Goal: Task Accomplishment & Management: Complete application form

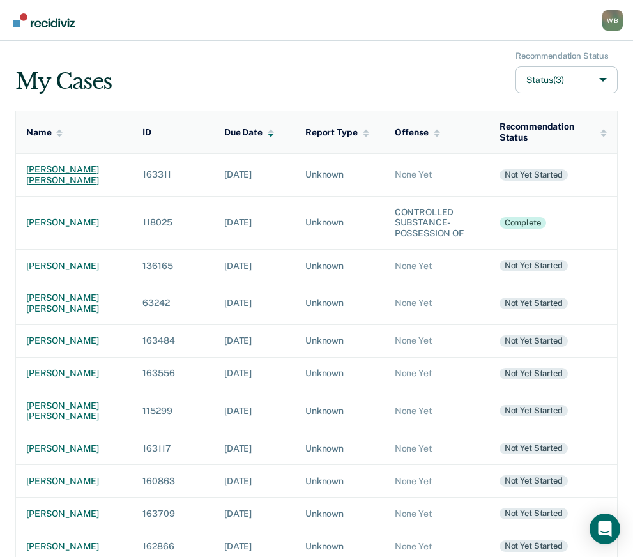
click at [57, 172] on div "[PERSON_NAME] [PERSON_NAME]" at bounding box center [74, 175] width 96 height 22
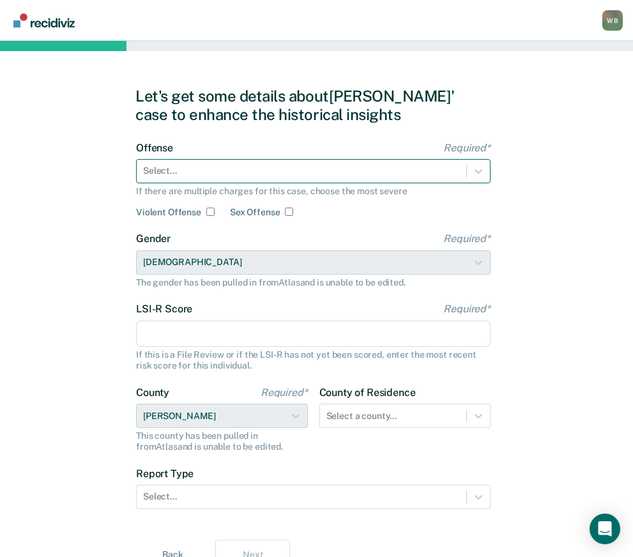
click at [218, 176] on div at bounding box center [301, 170] width 317 height 13
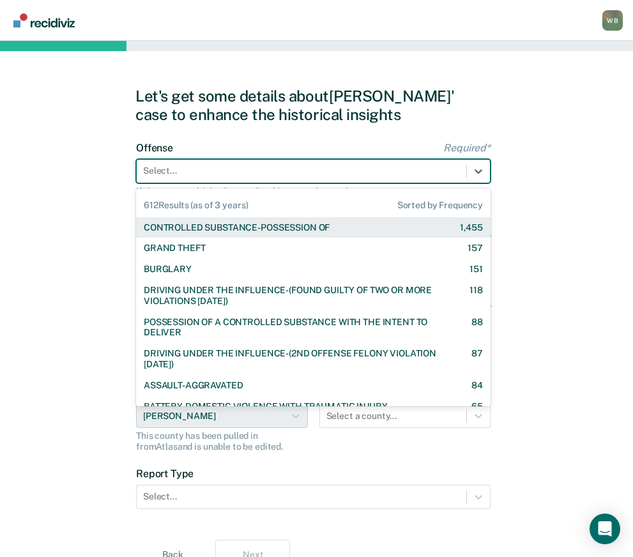
click at [238, 228] on div "CONTROLLED SUBSTANCE-POSSESSION OF" at bounding box center [237, 227] width 186 height 11
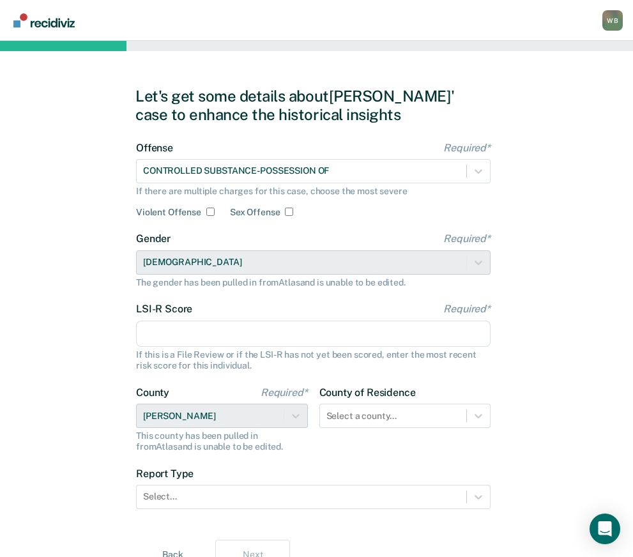
click at [182, 342] on input "LSI-R Score Required*" at bounding box center [313, 334] width 354 height 27
type input "24"
click at [367, 419] on div "Select a county..." at bounding box center [405, 416] width 172 height 24
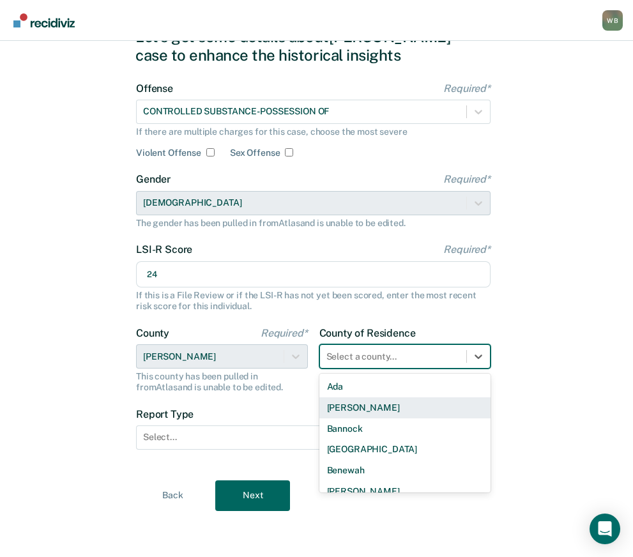
click at [265, 407] on form "Offense Required* CONTROLLED SUBSTANCE-POSSESSION OF If there are multiple char…" at bounding box center [313, 273] width 354 height 383
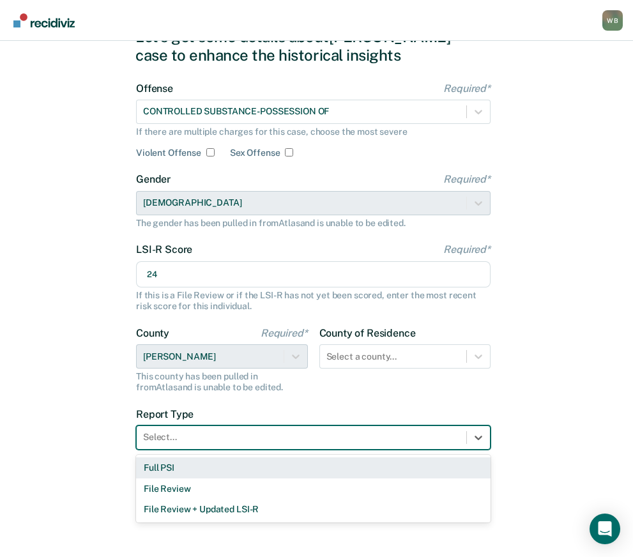
click at [176, 436] on div at bounding box center [301, 436] width 317 height 13
click at [181, 471] on div "Full PSI" at bounding box center [313, 467] width 354 height 21
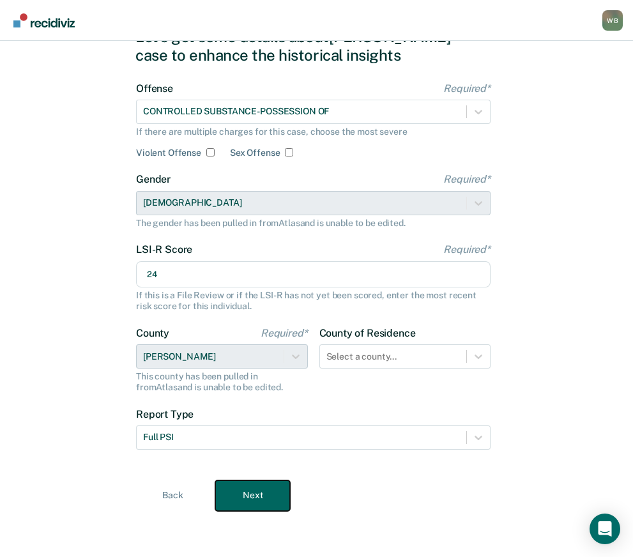
click at [261, 492] on button "Next" at bounding box center [252, 495] width 75 height 31
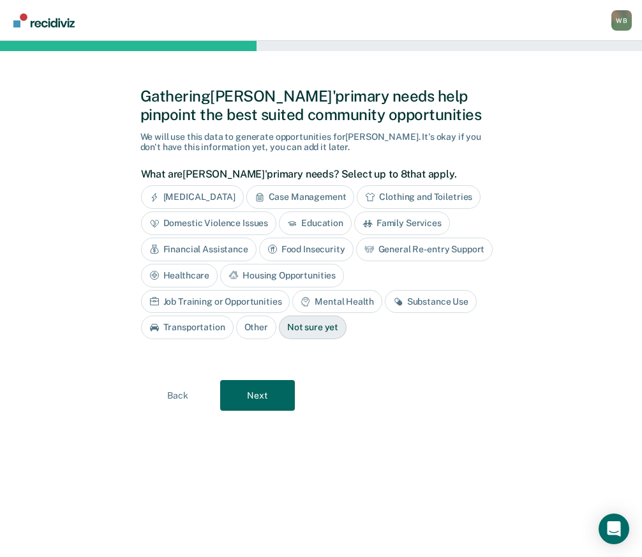
click at [385, 303] on div "Substance Use" at bounding box center [431, 302] width 92 height 24
click at [291, 275] on div "Housing Opportunities" at bounding box center [282, 276] width 124 height 24
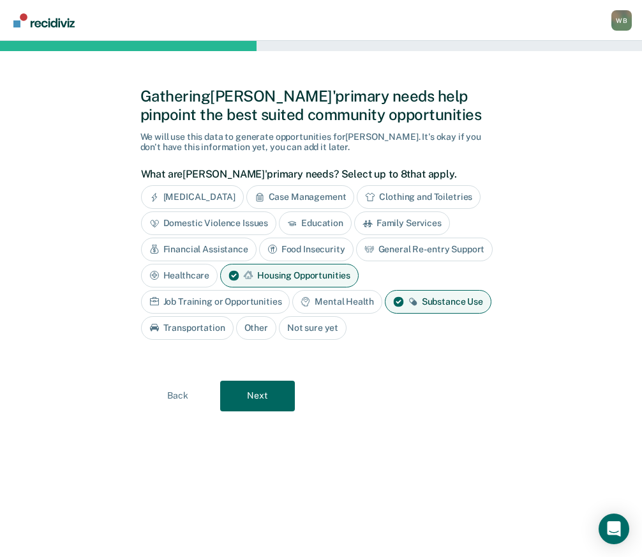
click at [178, 327] on div "Transportation" at bounding box center [187, 328] width 93 height 24
click at [179, 327] on div "Transportation" at bounding box center [194, 328] width 107 height 24
click at [250, 392] on button "Next" at bounding box center [257, 396] width 75 height 31
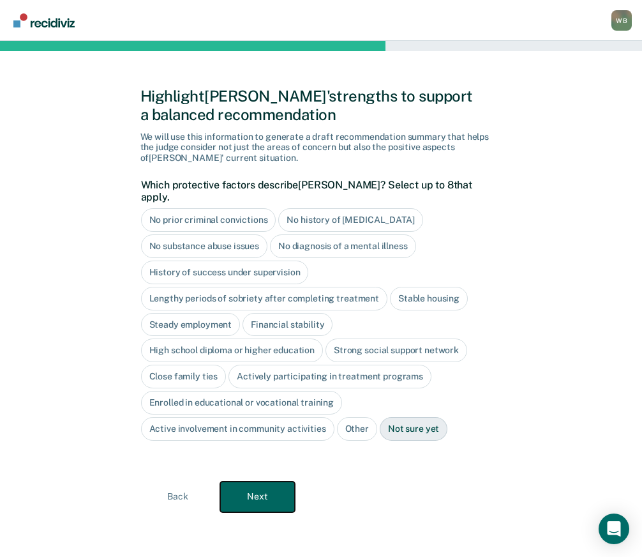
click at [278, 481] on button "Next" at bounding box center [257, 496] width 75 height 31
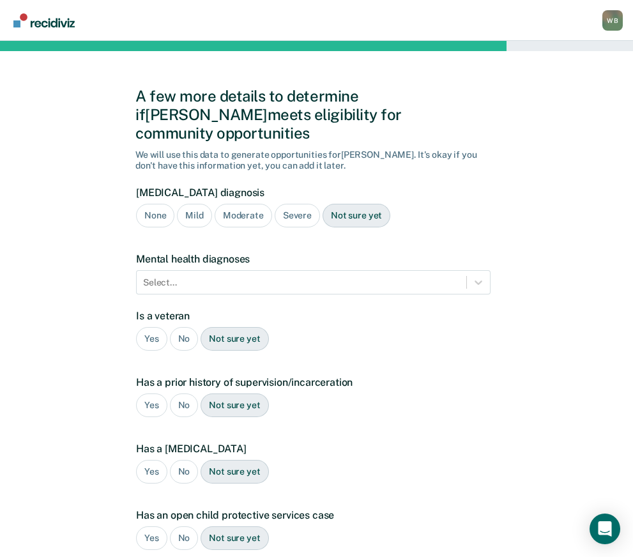
click at [149, 204] on div "None" at bounding box center [155, 216] width 38 height 24
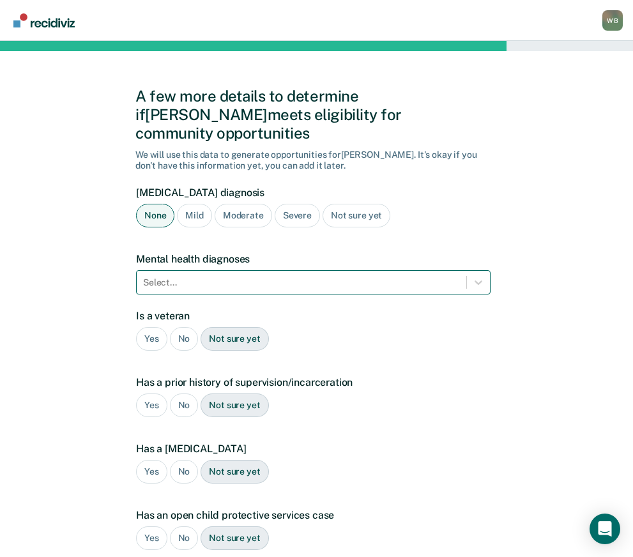
click at [186, 276] on div at bounding box center [301, 282] width 317 height 13
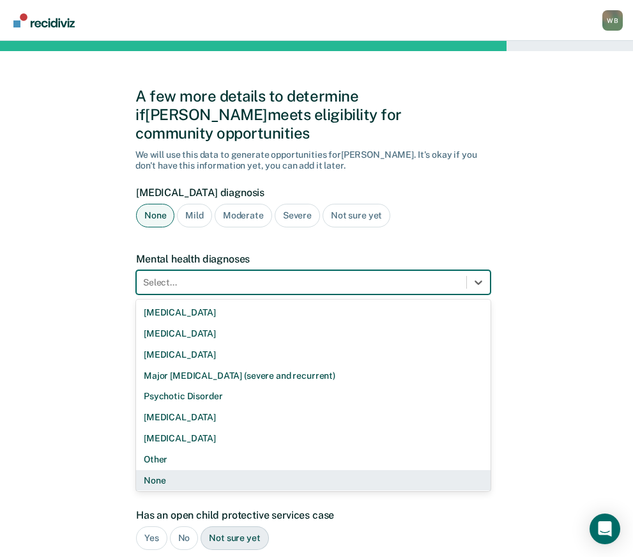
click at [178, 470] on div "None" at bounding box center [313, 480] width 354 height 21
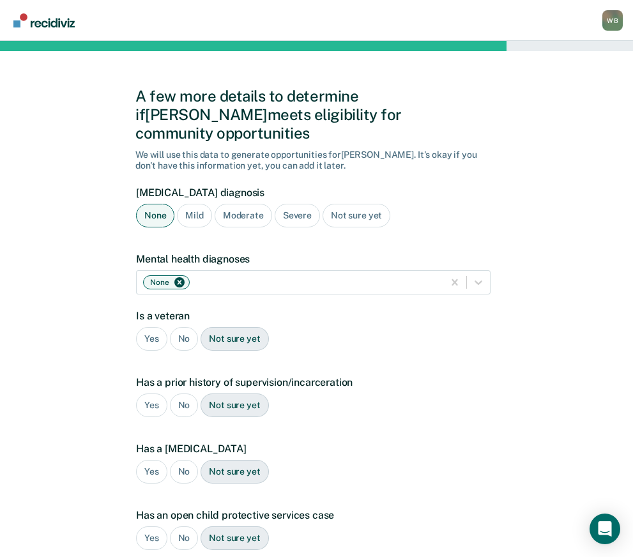
click at [181, 327] on div "No" at bounding box center [184, 339] width 29 height 24
click at [179, 393] on div "No" at bounding box center [184, 405] width 29 height 24
click at [148, 393] on div "Yes" at bounding box center [151, 405] width 31 height 24
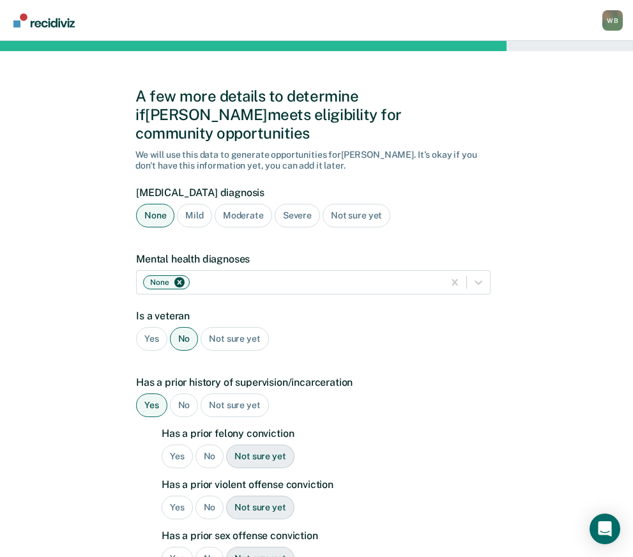
click at [211, 444] on div "No" at bounding box center [209, 456] width 29 height 24
click at [209, 496] on div "No" at bounding box center [209, 508] width 29 height 24
click at [218, 547] on div "No" at bounding box center [209, 559] width 29 height 24
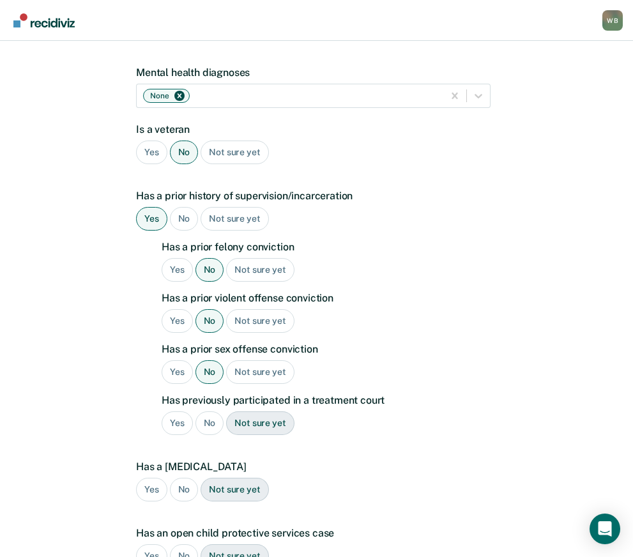
scroll to position [192, 0]
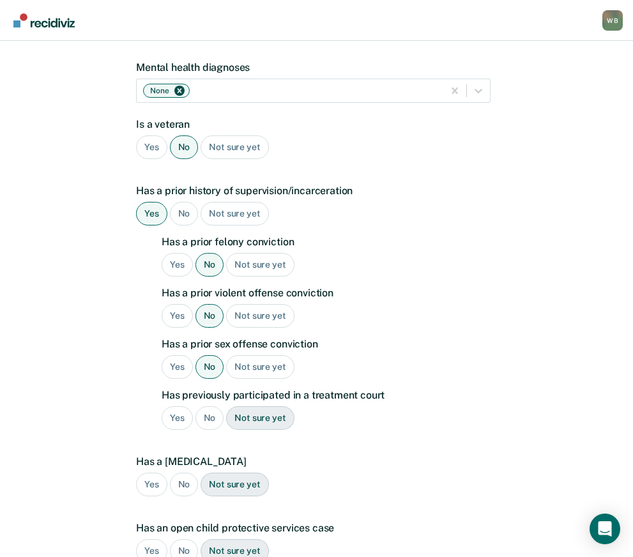
click at [209, 406] on div "No" at bounding box center [209, 418] width 29 height 24
click at [187, 473] on div "No" at bounding box center [184, 485] width 29 height 24
click at [187, 539] on div "No" at bounding box center [184, 551] width 29 height 24
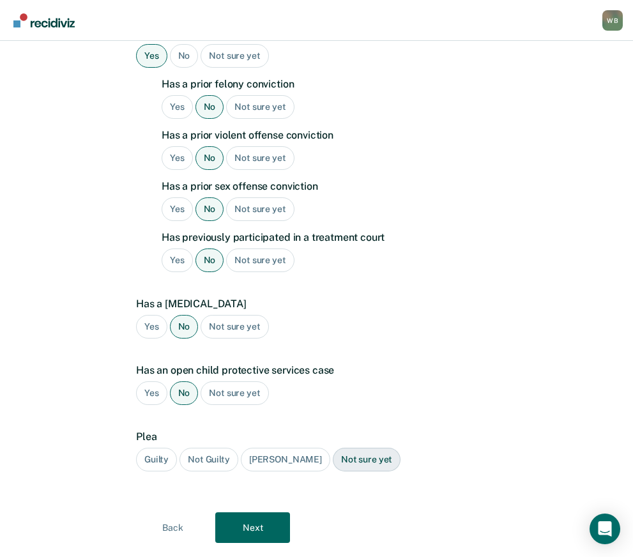
scroll to position [363, 0]
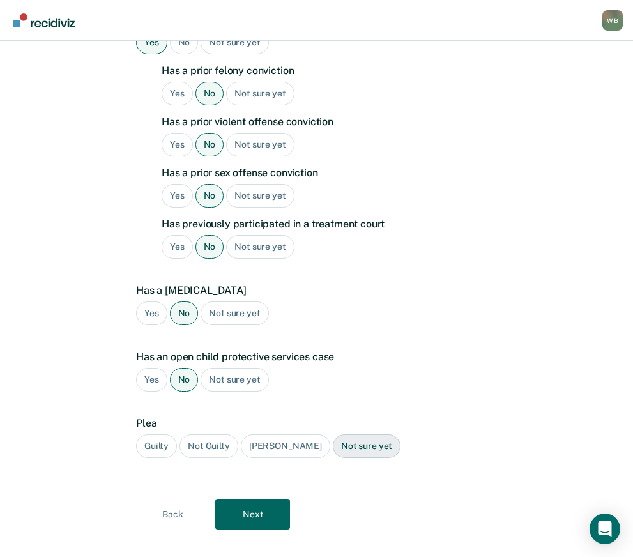
click at [155, 434] on div "Guilty" at bounding box center [156, 446] width 41 height 24
click at [260, 512] on div "A few more details to determine if [PERSON_NAME] meets eligibility for communit…" at bounding box center [316, 126] width 362 height 867
click at [261, 502] on button "Next" at bounding box center [252, 514] width 75 height 31
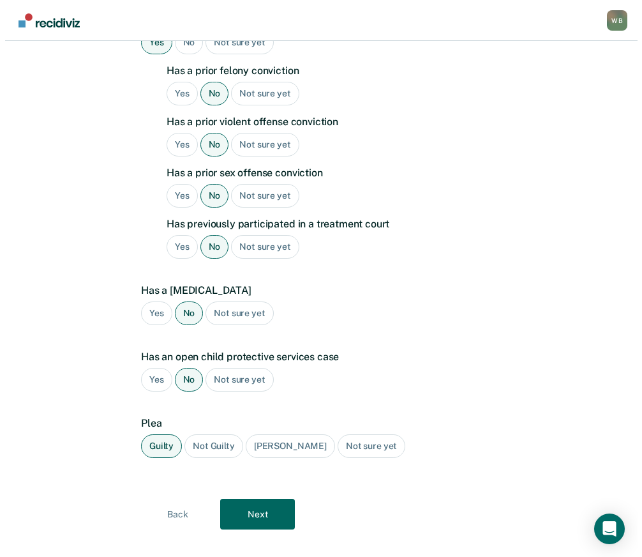
scroll to position [0, 0]
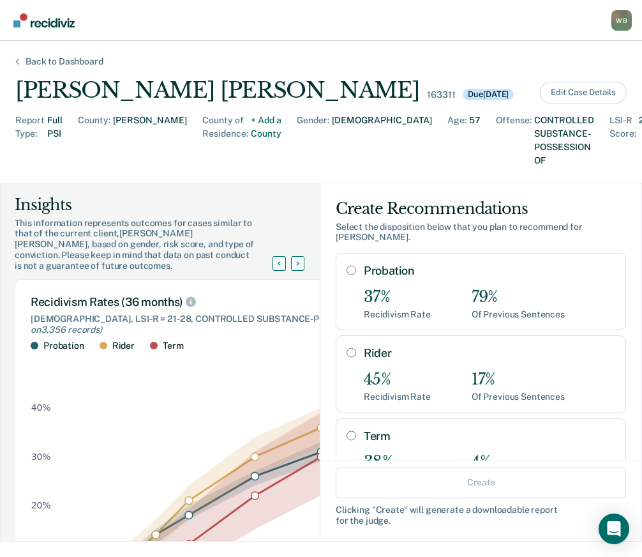
click at [347, 265] on input "Probation" at bounding box center [352, 270] width 10 height 10
radio input "true"
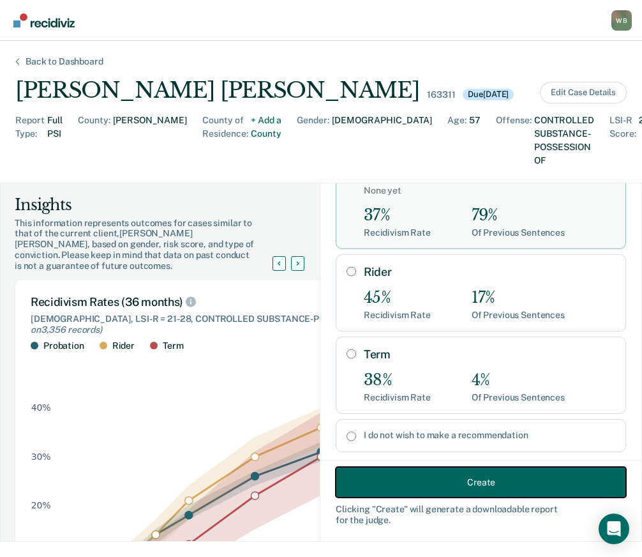
click at [469, 484] on button "Create" at bounding box center [481, 482] width 291 height 31
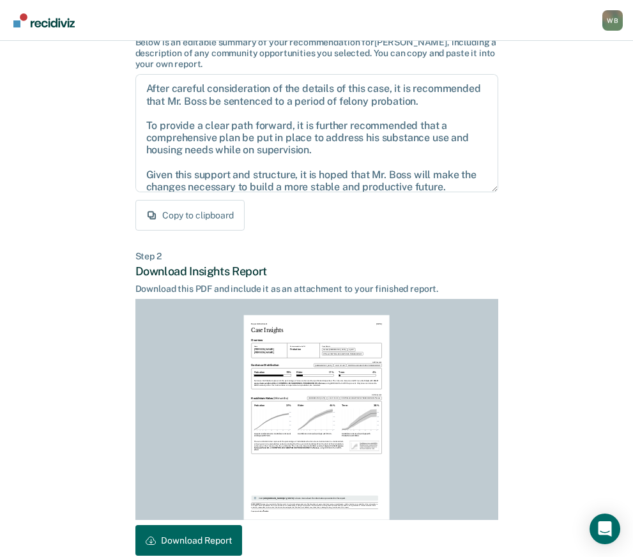
scroll to position [171, 0]
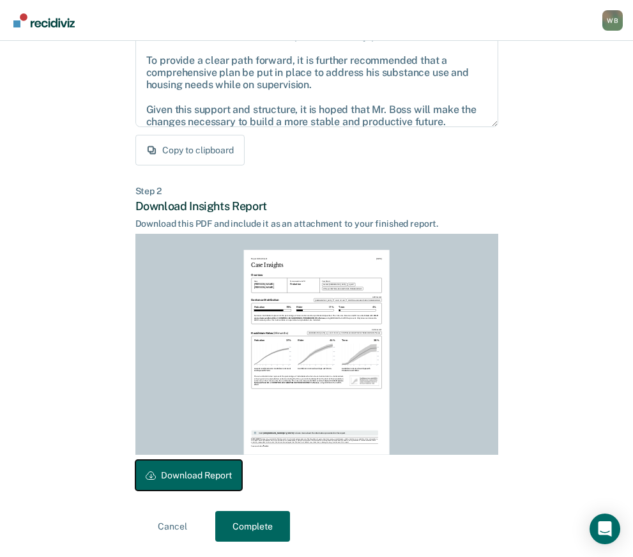
click at [204, 475] on button "Download Report" at bounding box center [188, 475] width 107 height 31
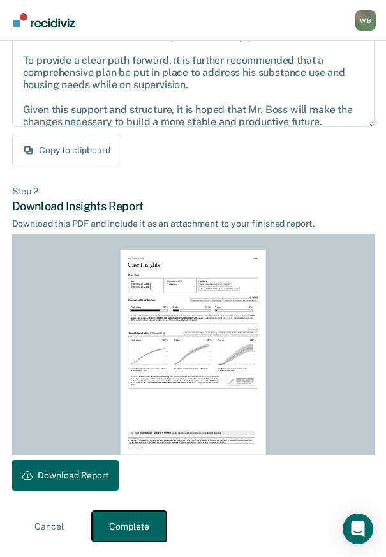
click at [136, 519] on button "Complete" at bounding box center [129, 526] width 75 height 31
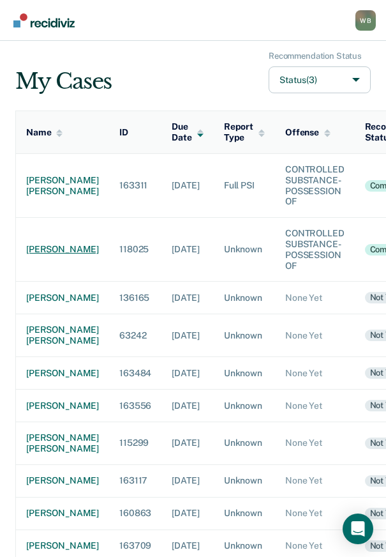
click at [41, 245] on div "[PERSON_NAME]" at bounding box center [62, 249] width 73 height 11
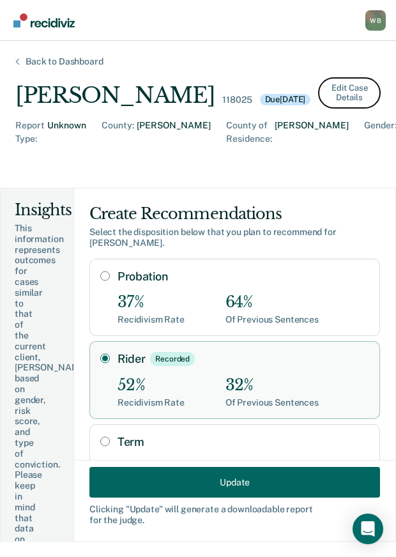
click at [332, 109] on button "Edit Case Details" at bounding box center [349, 92] width 63 height 31
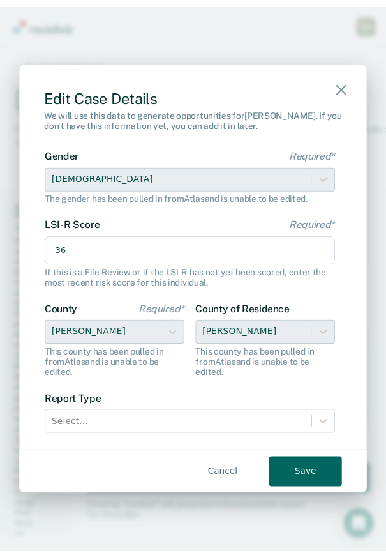
scroll to position [128, 0]
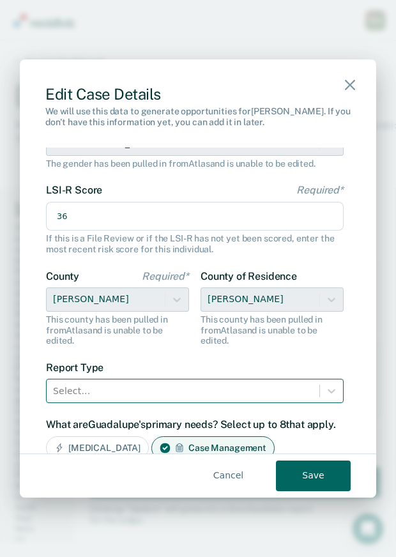
click at [119, 399] on div "Select..." at bounding box center [183, 391] width 273 height 21
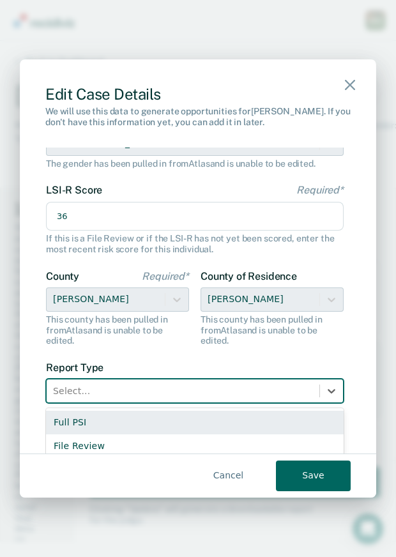
click at [86, 421] on div "Full PSI" at bounding box center [195, 423] width 298 height 24
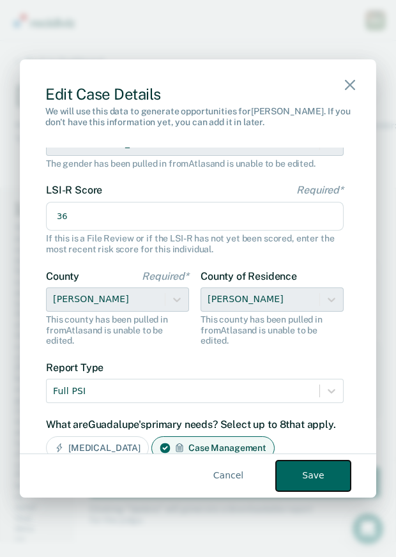
click at [319, 485] on button "Save" at bounding box center [313, 475] width 75 height 31
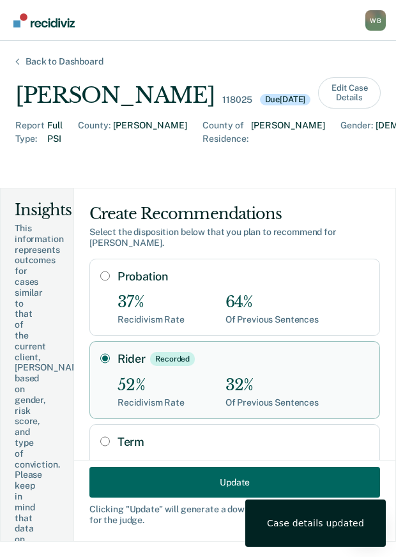
click at [232, 77] on div "[PERSON_NAME] 118025 Due [DATE] Edit Case Details" at bounding box center [197, 92] width 365 height 31
click at [52, 67] on div "Back to Dashboard [PERSON_NAME] 118025 Due [DATE] Edit Case Details Report Type…" at bounding box center [198, 299] width 396 height 516
click at [55, 64] on div "Back to Dashboard" at bounding box center [64, 61] width 109 height 11
